Goal: Information Seeking & Learning: Check status

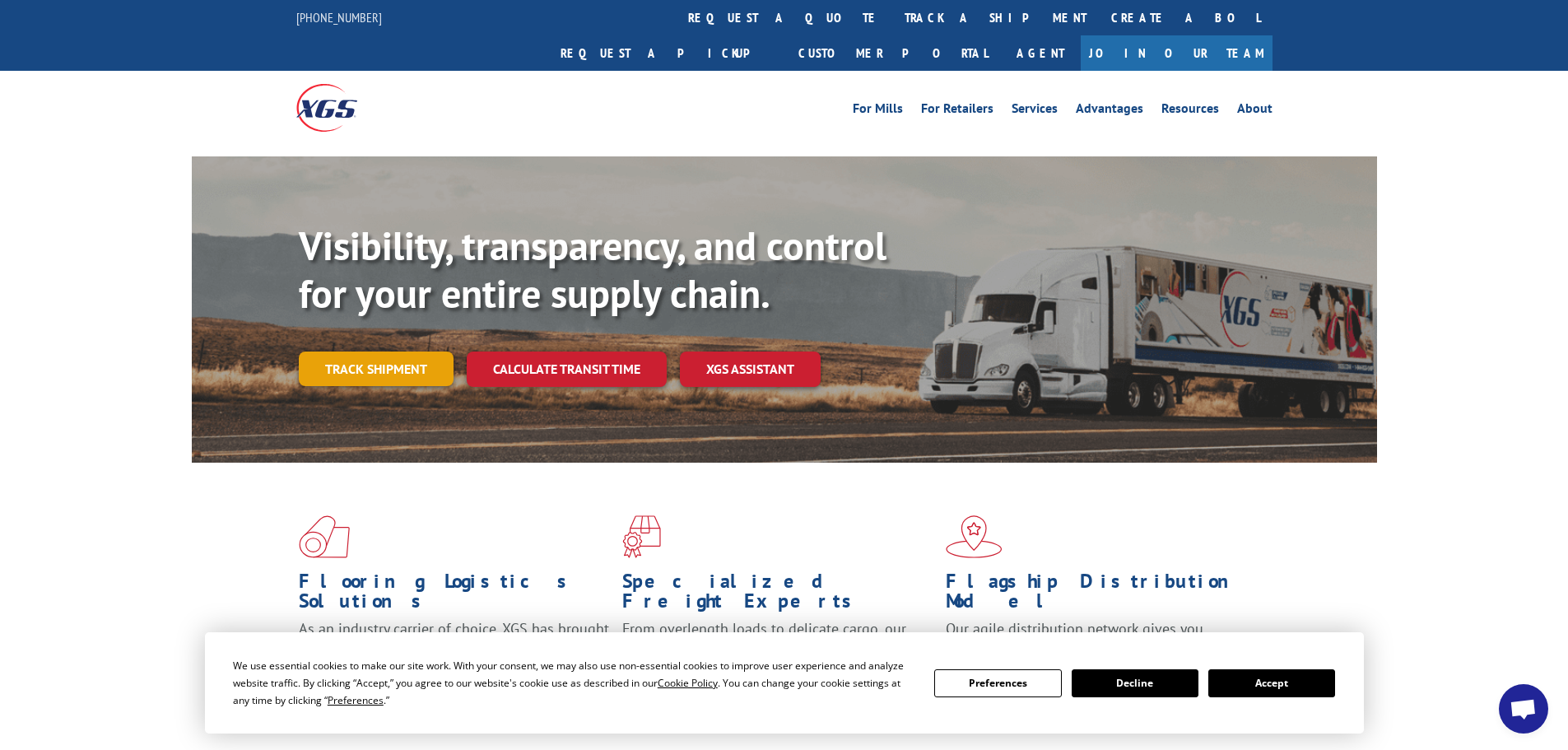
click at [365, 352] on link "Track shipment" at bounding box center [375, 369] width 155 height 35
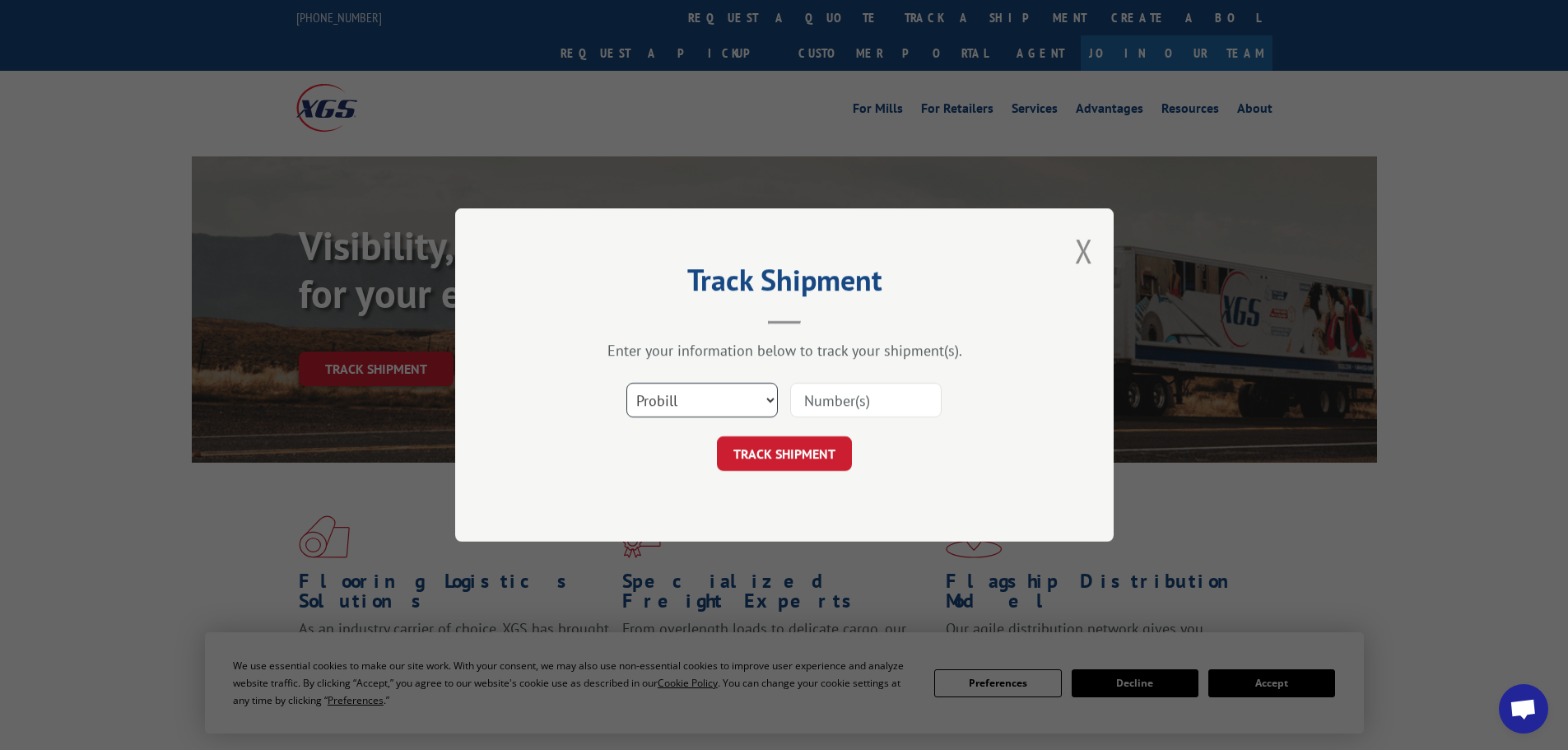
click at [658, 400] on select "Select category... Probill BOL PO" at bounding box center [701, 400] width 151 height 35
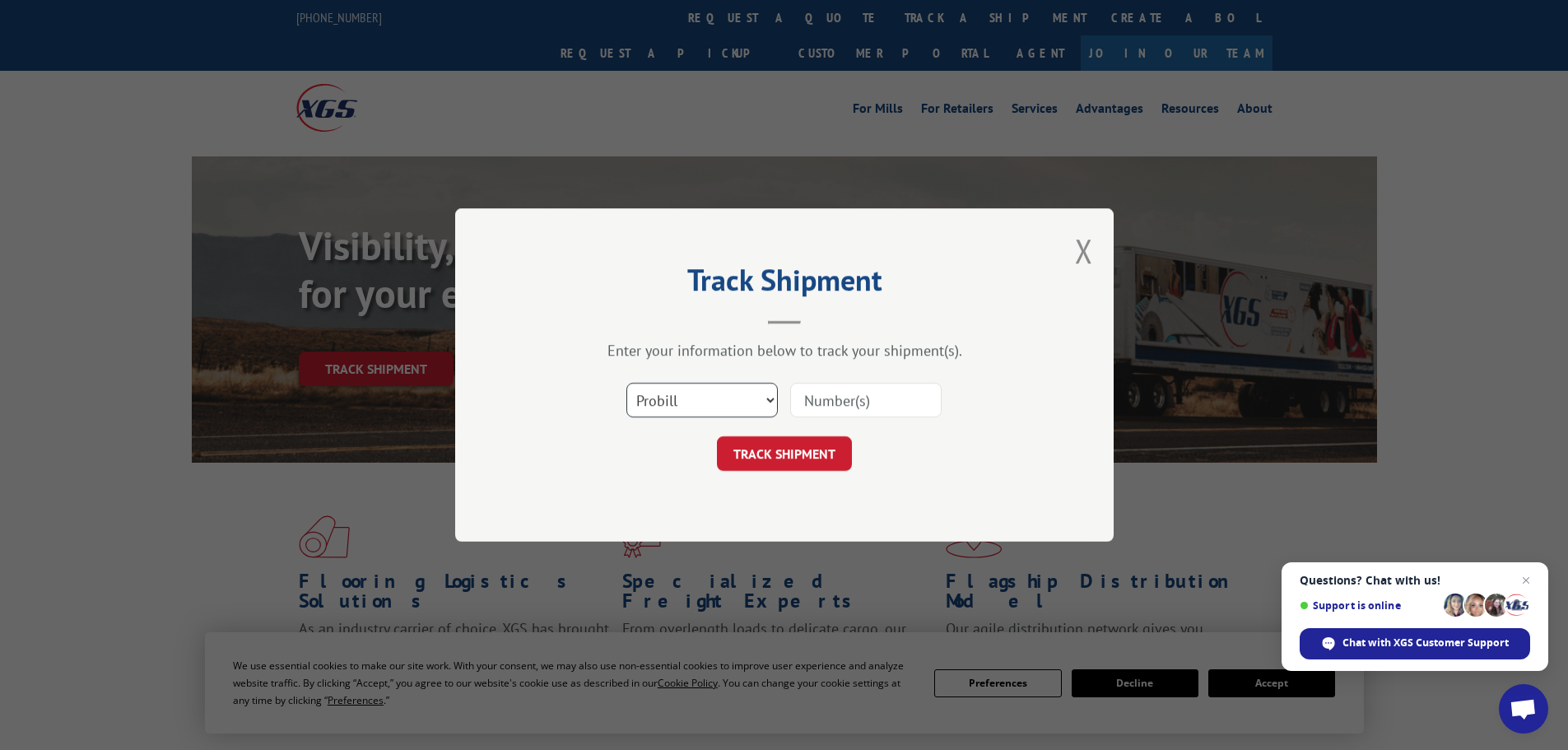
select select "bol"
click at [626, 383] on select "Select category... Probill BOL PO" at bounding box center [701, 400] width 151 height 35
click at [837, 410] on input at bounding box center [865, 400] width 151 height 35
paste input "5590582"
type input "5590582"
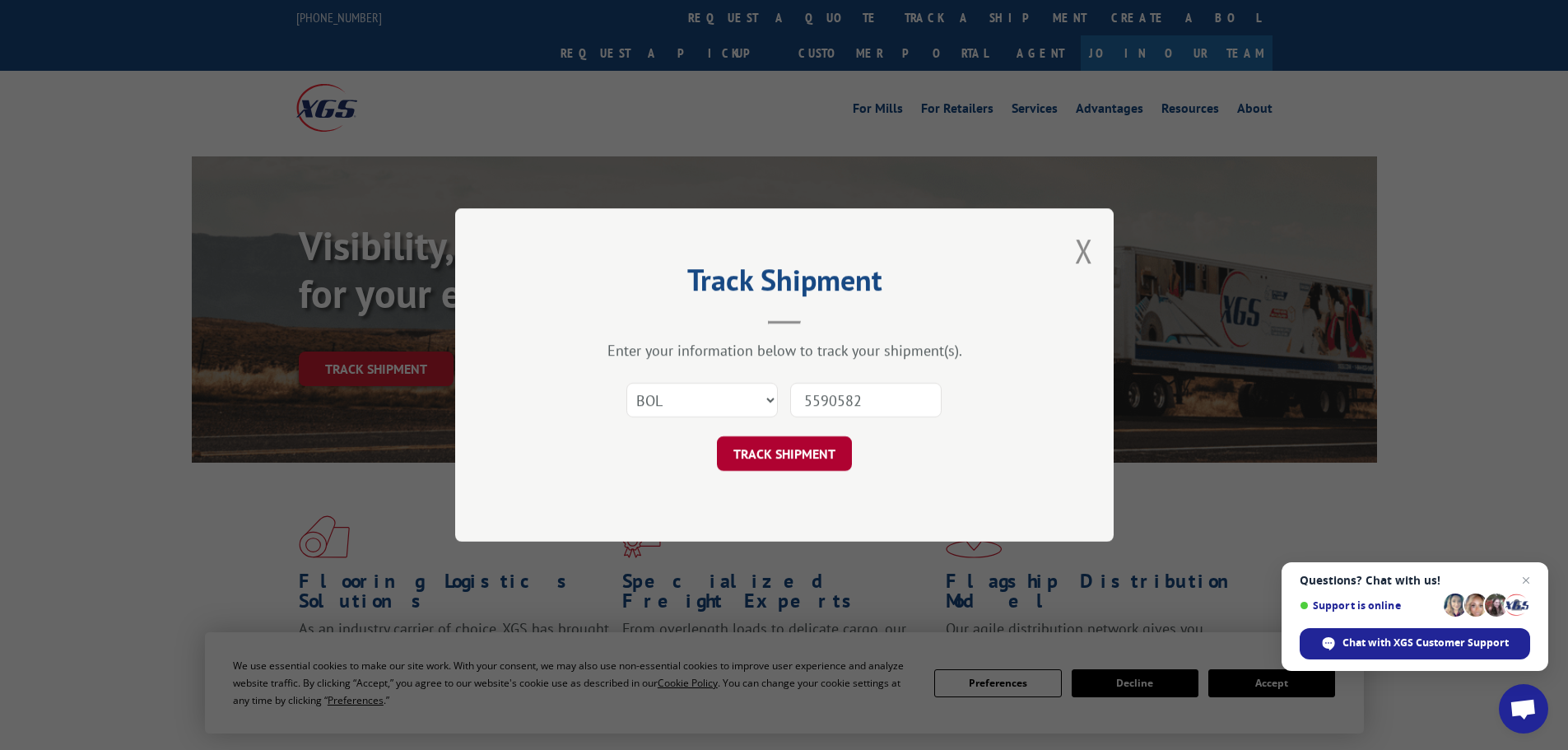
click at [795, 447] on button "TRACK SHIPMENT" at bounding box center [784, 454] width 135 height 35
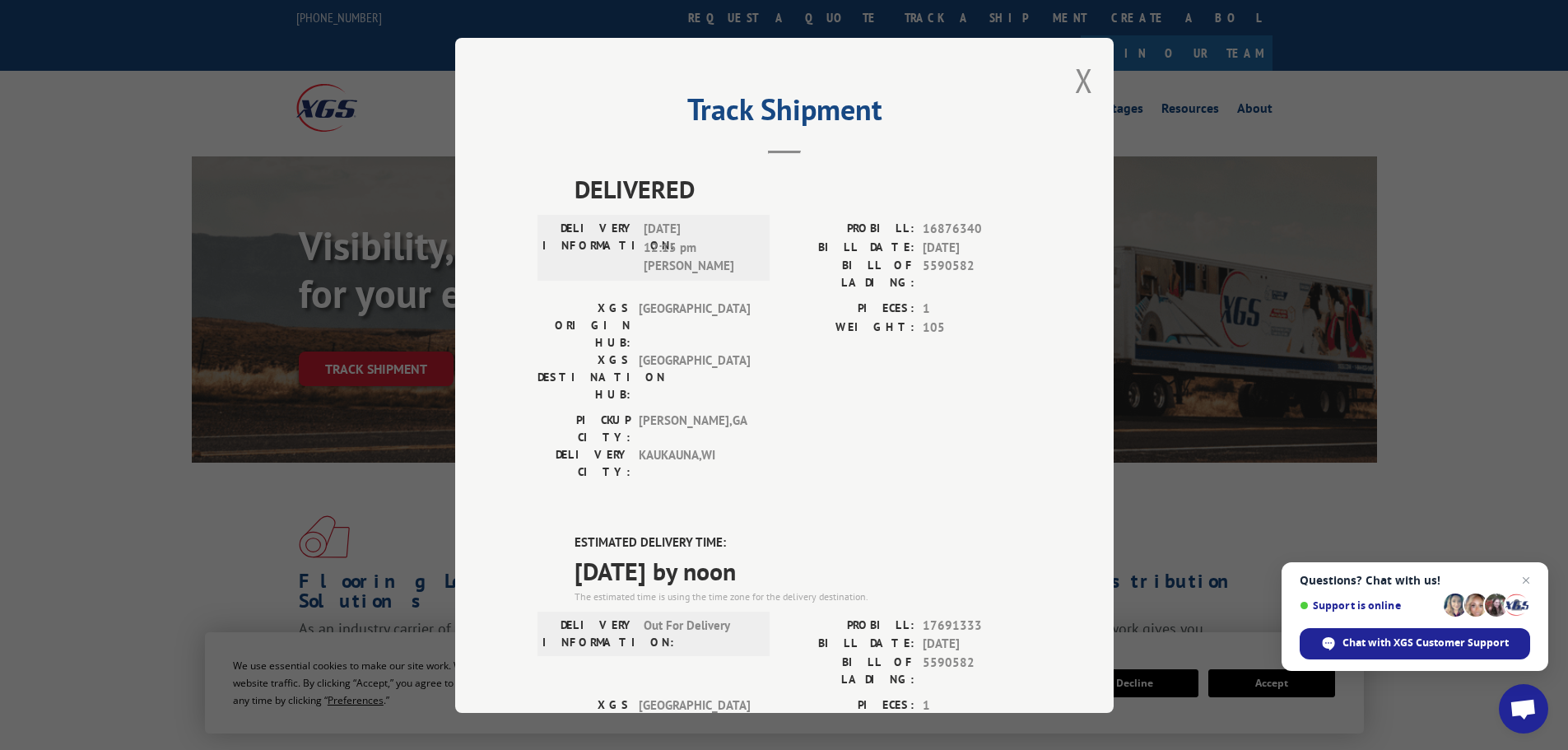
drag, startPoint x: 566, startPoint y: 444, endPoint x: 807, endPoint y: 464, distance: 241.8
copy div "ESTIMATED DELIVERY TIME: [DATE] by noon"
click at [1077, 75] on button "Close modal" at bounding box center [1085, 81] width 18 height 44
